Goal: Information Seeking & Learning: Learn about a topic

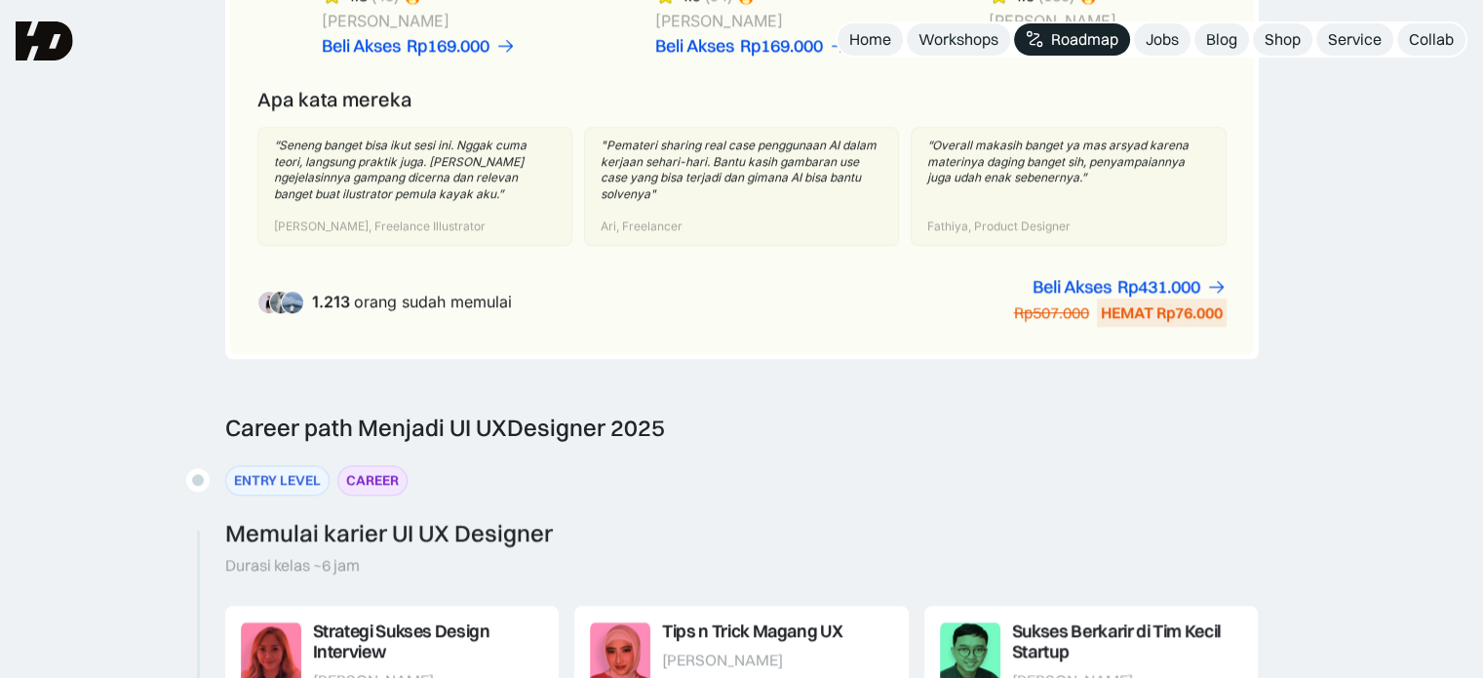
scroll to position [1560, 0]
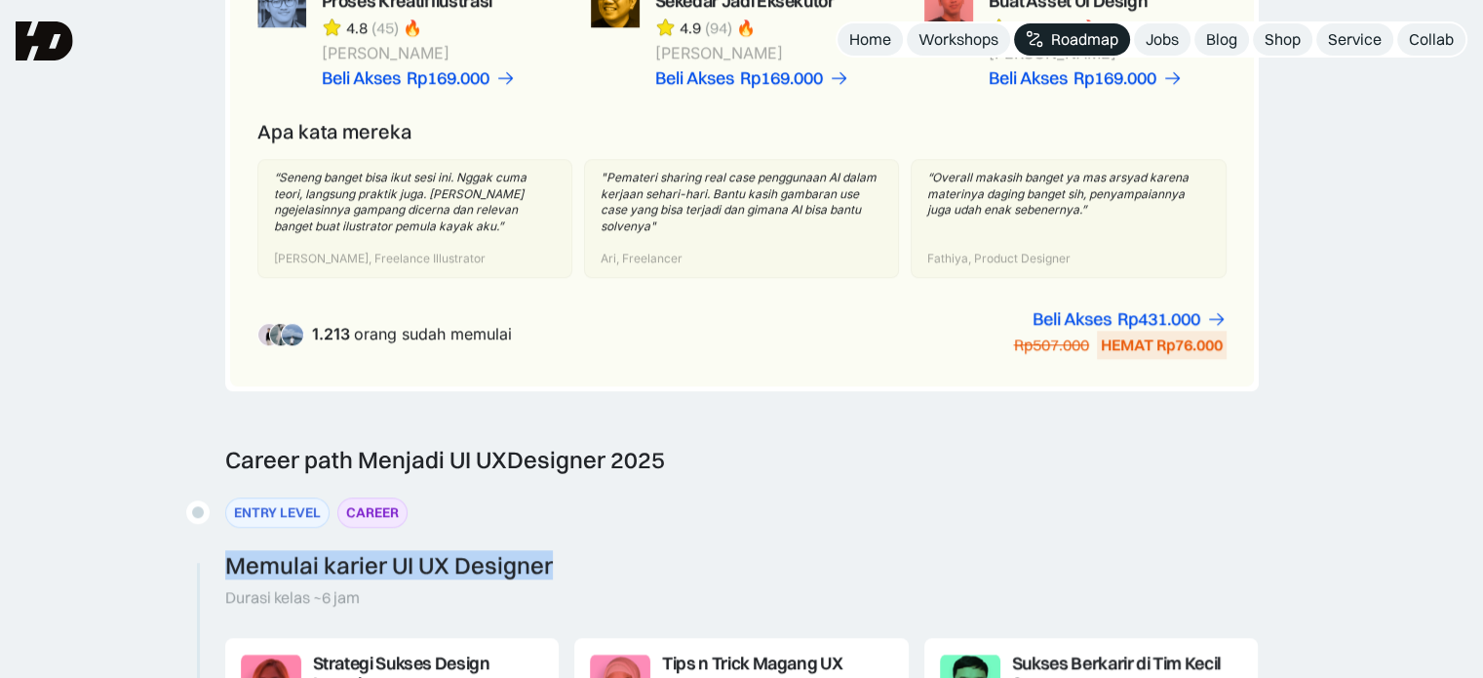
drag, startPoint x: 231, startPoint y: 553, endPoint x: 582, endPoint y: 560, distance: 351.1
click at [582, 560] on div "ENTRY LEVEL CAREER Memulai karier UI UX Designer Durasi kelas ~6 jam" at bounding box center [742, 551] width 1034 height 109
copy div "Memulai karier UI UX Designer"
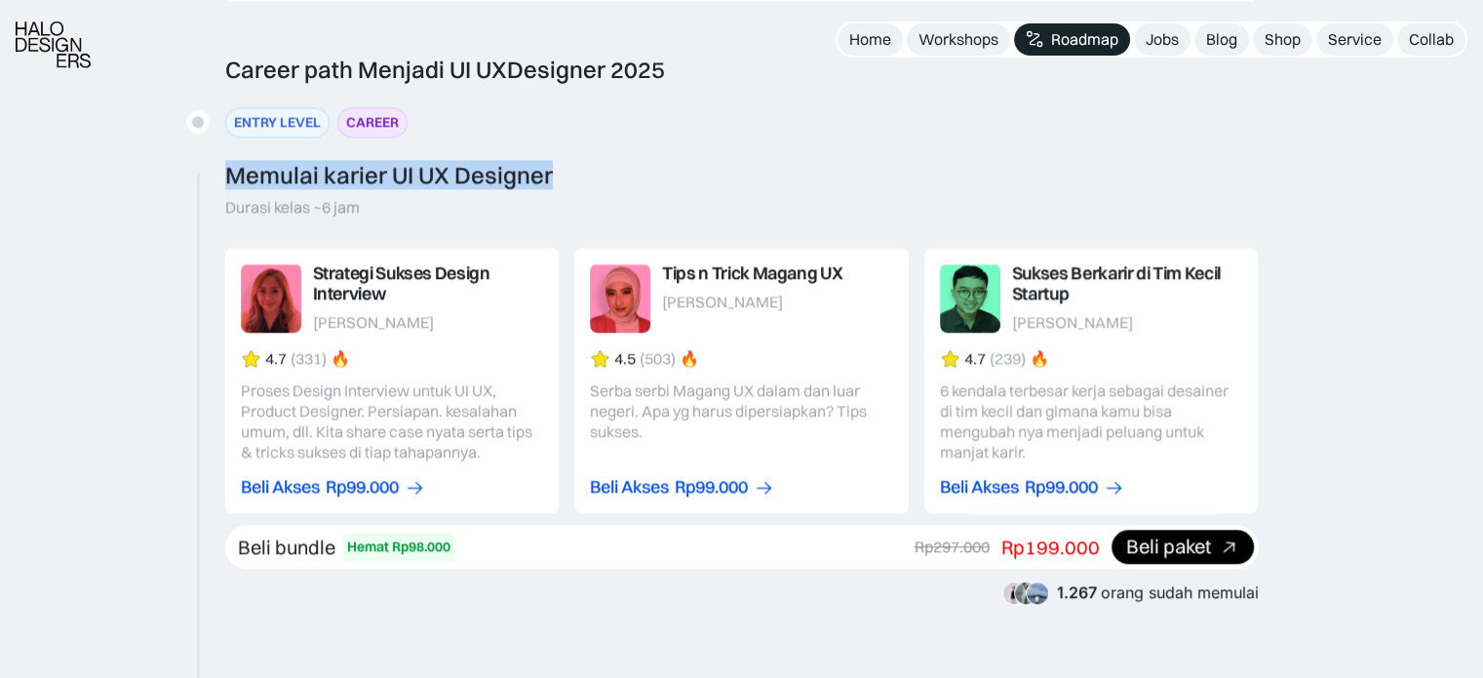
scroll to position [2341, 0]
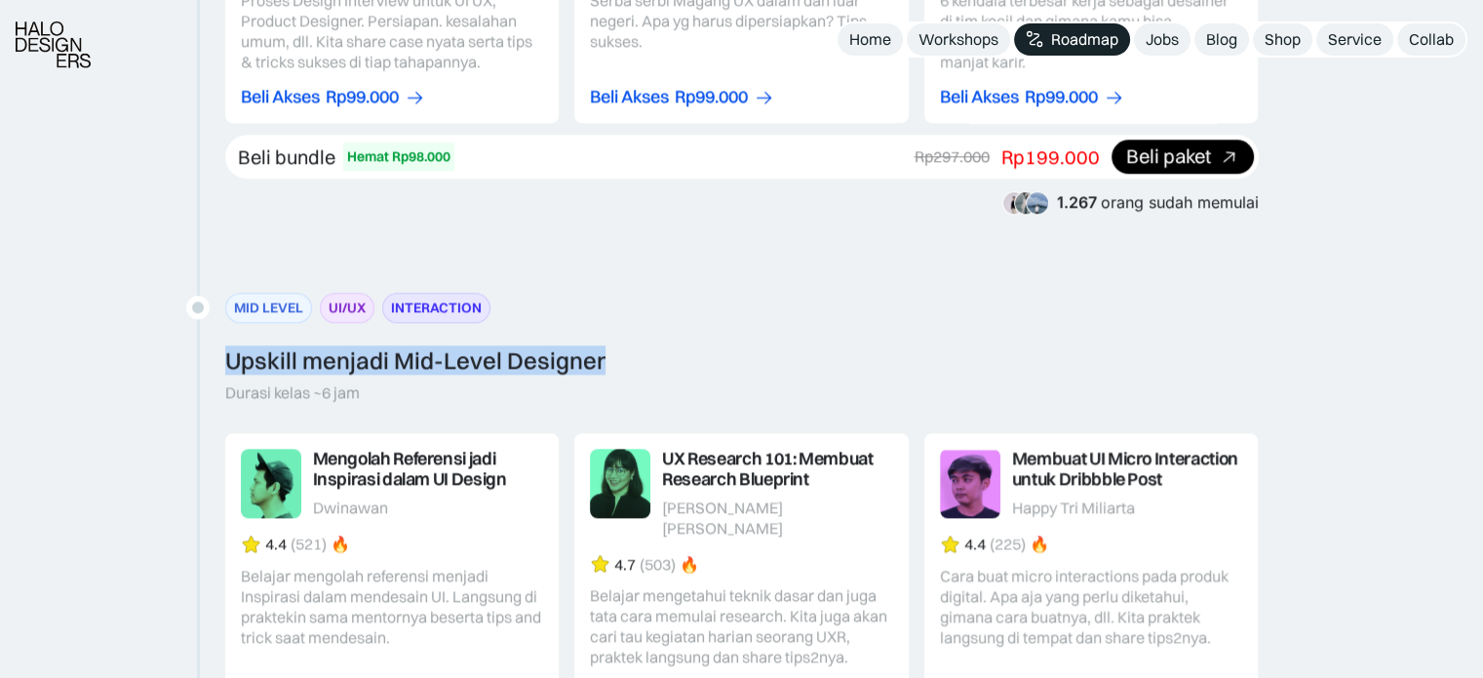
drag, startPoint x: 205, startPoint y: 346, endPoint x: 803, endPoint y: 350, distance: 597.8
copy div "Upskill menjadi Mid-Level Designer"
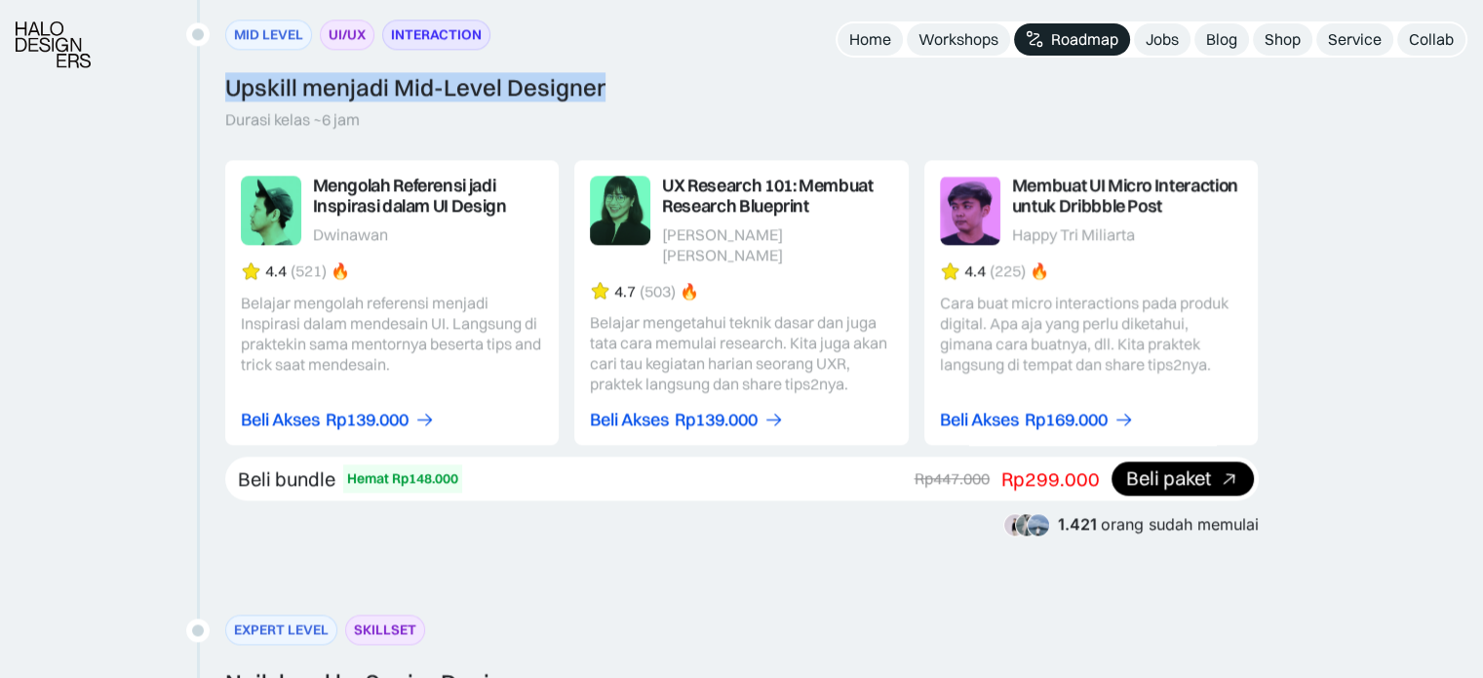
scroll to position [2926, 0]
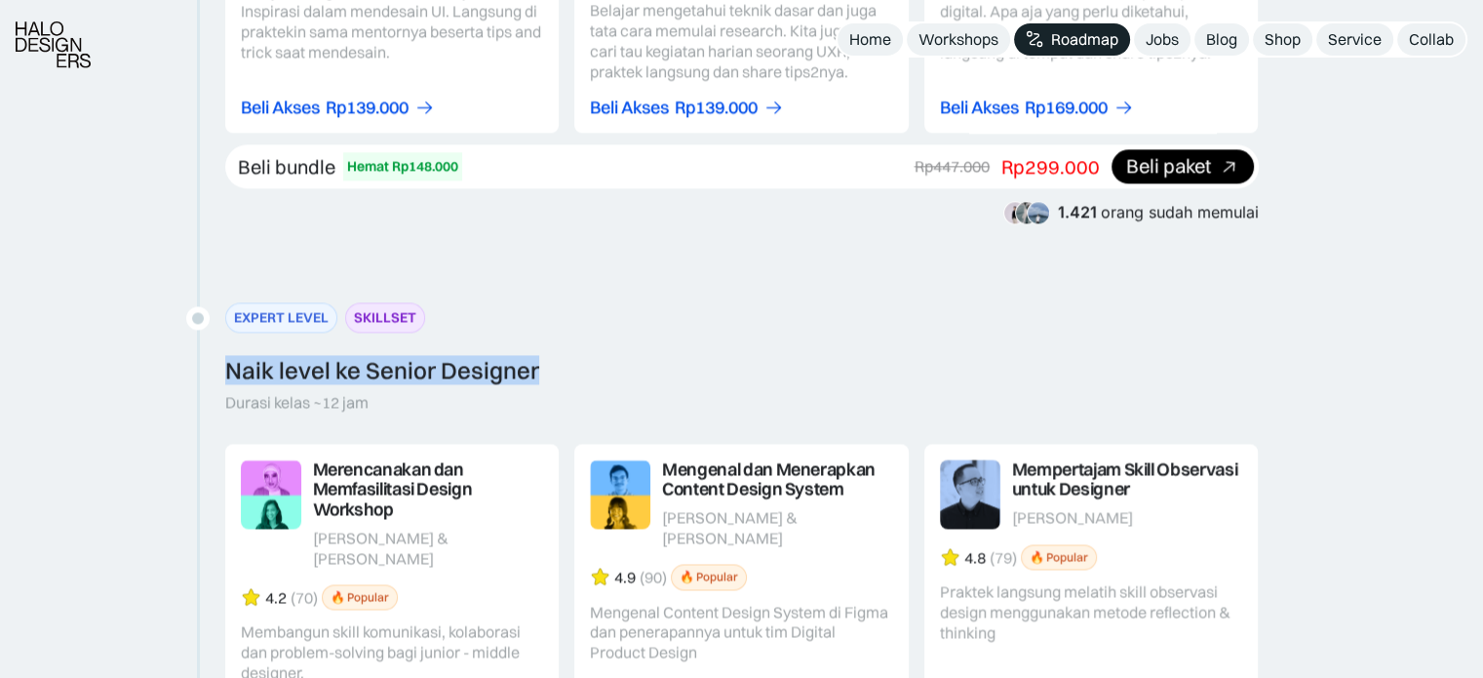
drag, startPoint x: 212, startPoint y: 340, endPoint x: 772, endPoint y: 354, distance: 560.9
click at [772, 354] on div "Career path Menjadi UI UX Designer 2025 ENTRY LEVEL CAREER Memulai karier UI UX…" at bounding box center [741, 131] width 1483 height 2102
copy div "Naik level ke Senior Designer"
click at [702, 342] on div "EXPERT LEVEL SKILLSET Naik level ke Senior Designer Durasi kelas ~12 jam" at bounding box center [742, 356] width 1034 height 109
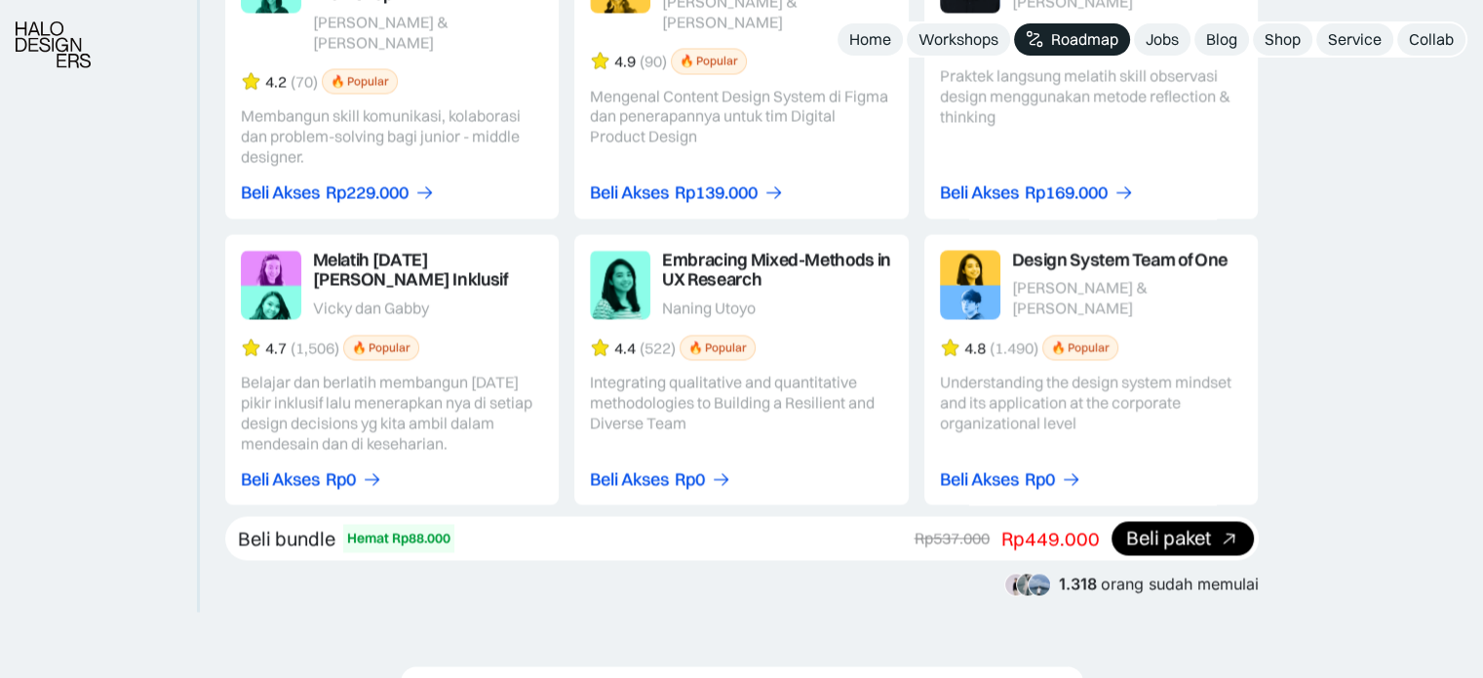
scroll to position [3608, 0]
